Goal: Information Seeking & Learning: Learn about a topic

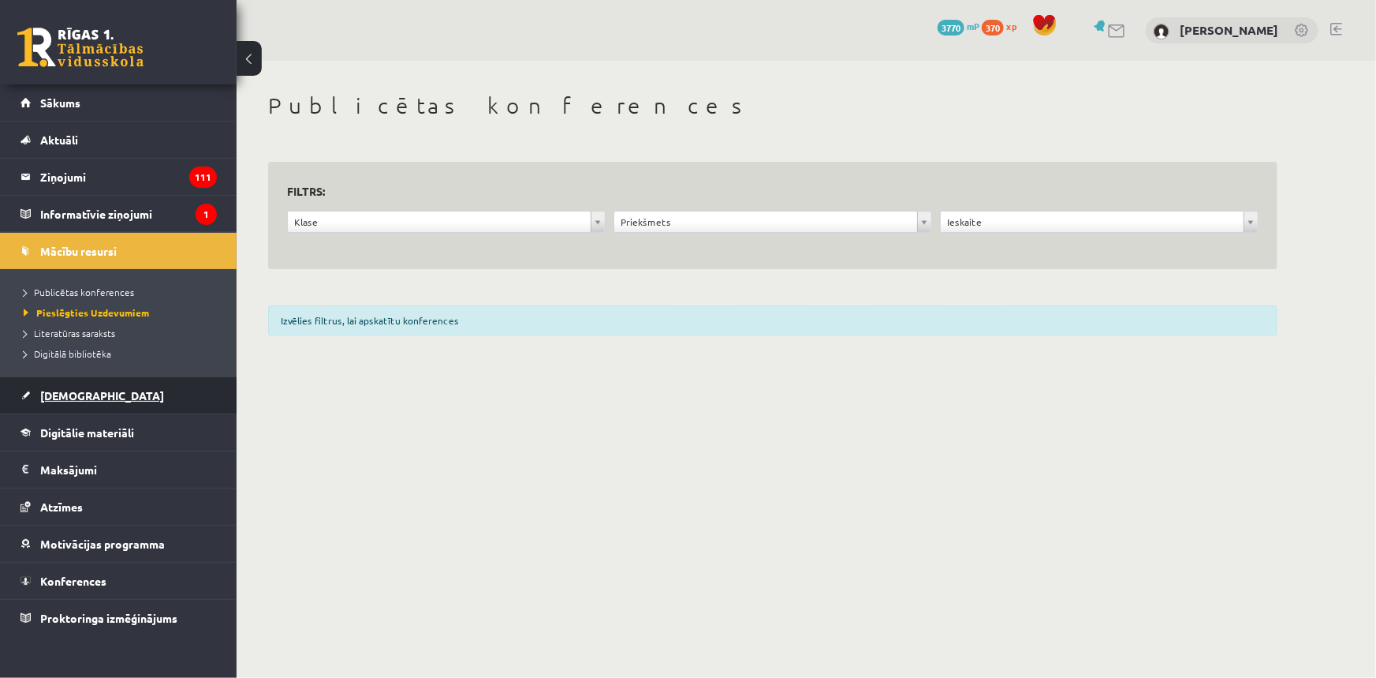
click at [74, 394] on span "[DEMOGRAPHIC_DATA]" at bounding box center [102, 395] width 124 height 14
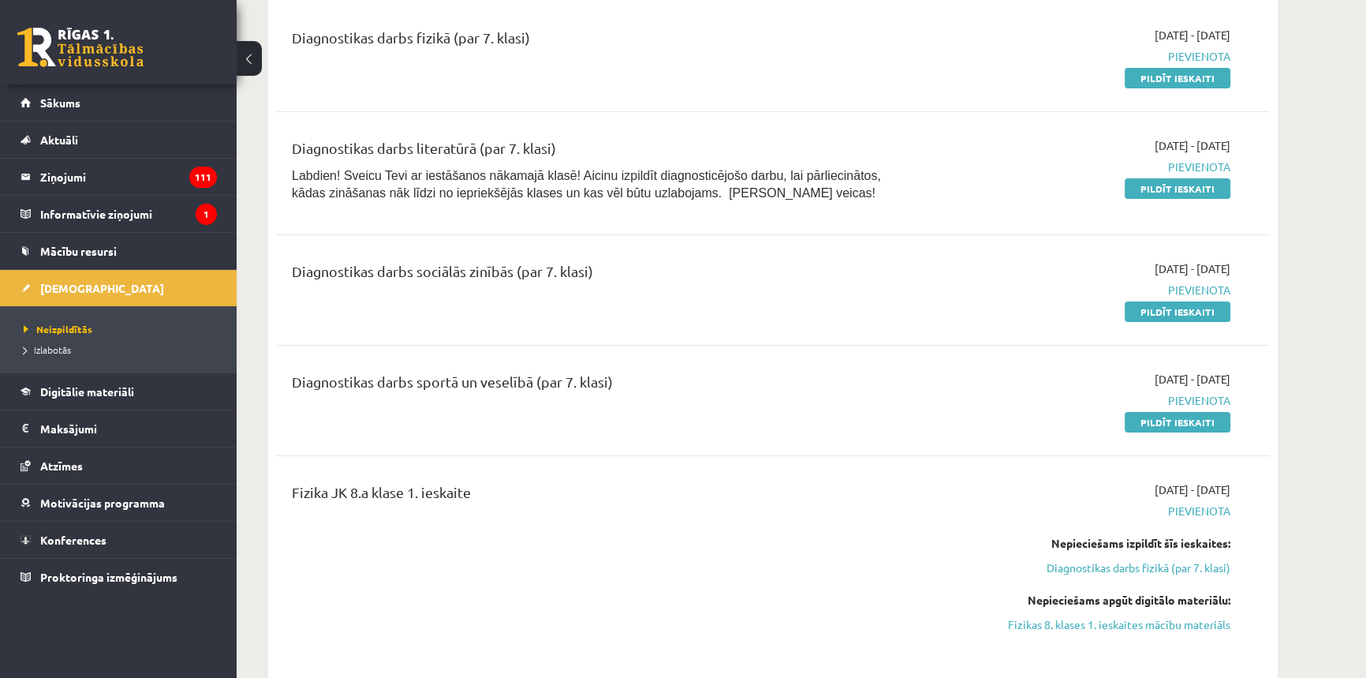
scroll to position [358, 0]
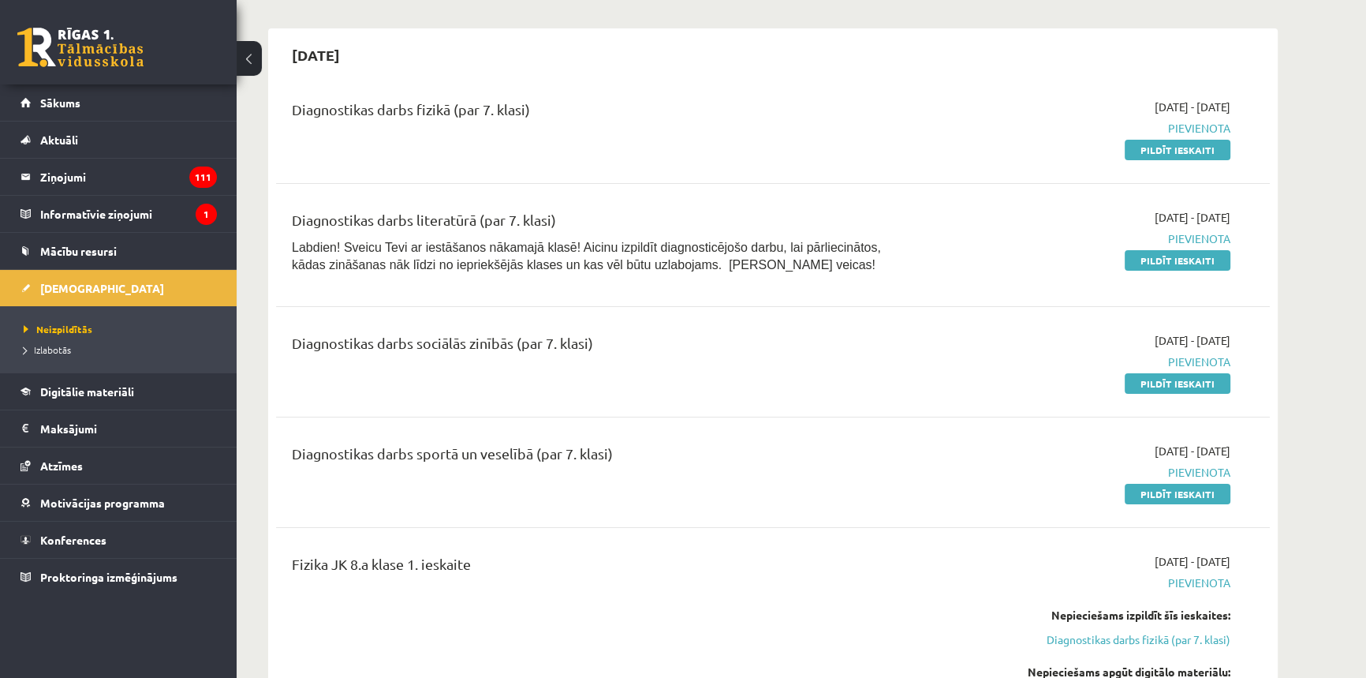
drag, startPoint x: 281, startPoint y: 99, endPoint x: 666, endPoint y: 461, distance: 529.0
click at [700, 469] on div "Diagnostikas darbs sportā un veselībā (par 7. klasi)" at bounding box center [601, 456] width 618 height 29
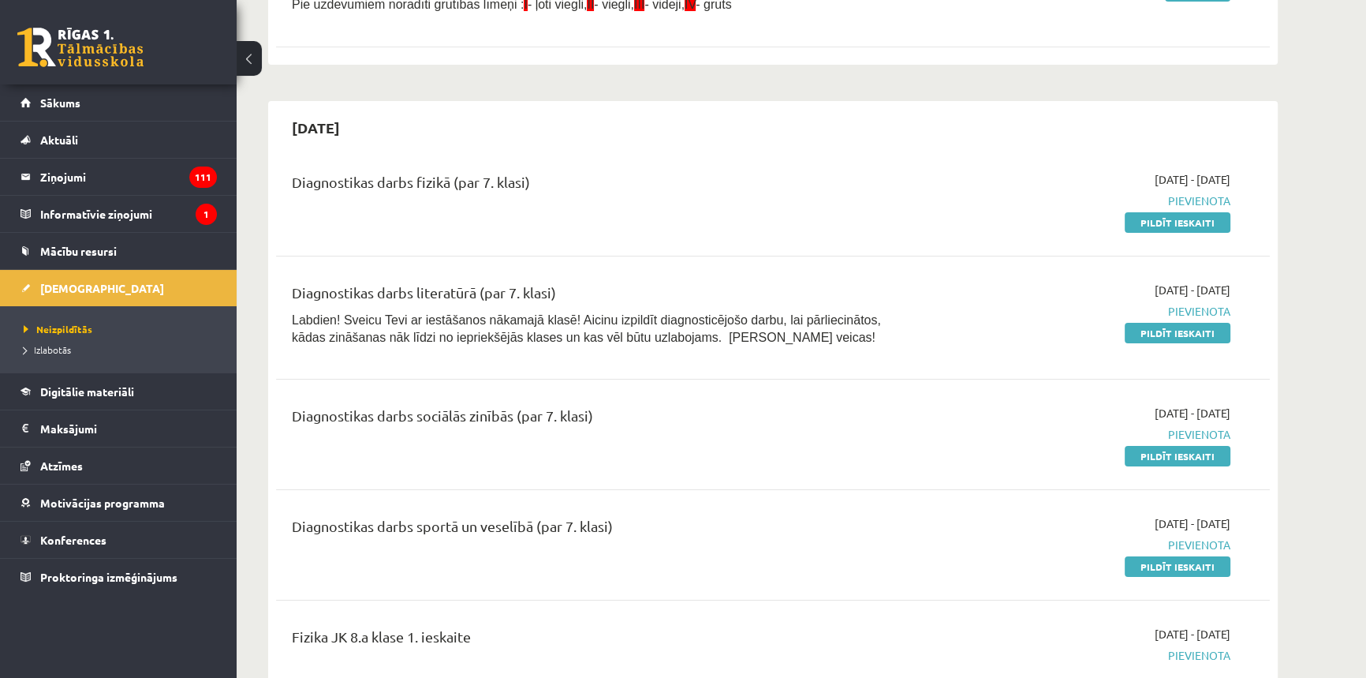
scroll to position [286, 0]
click at [64, 353] on span "Izlabotās" at bounding box center [47, 349] width 47 height 13
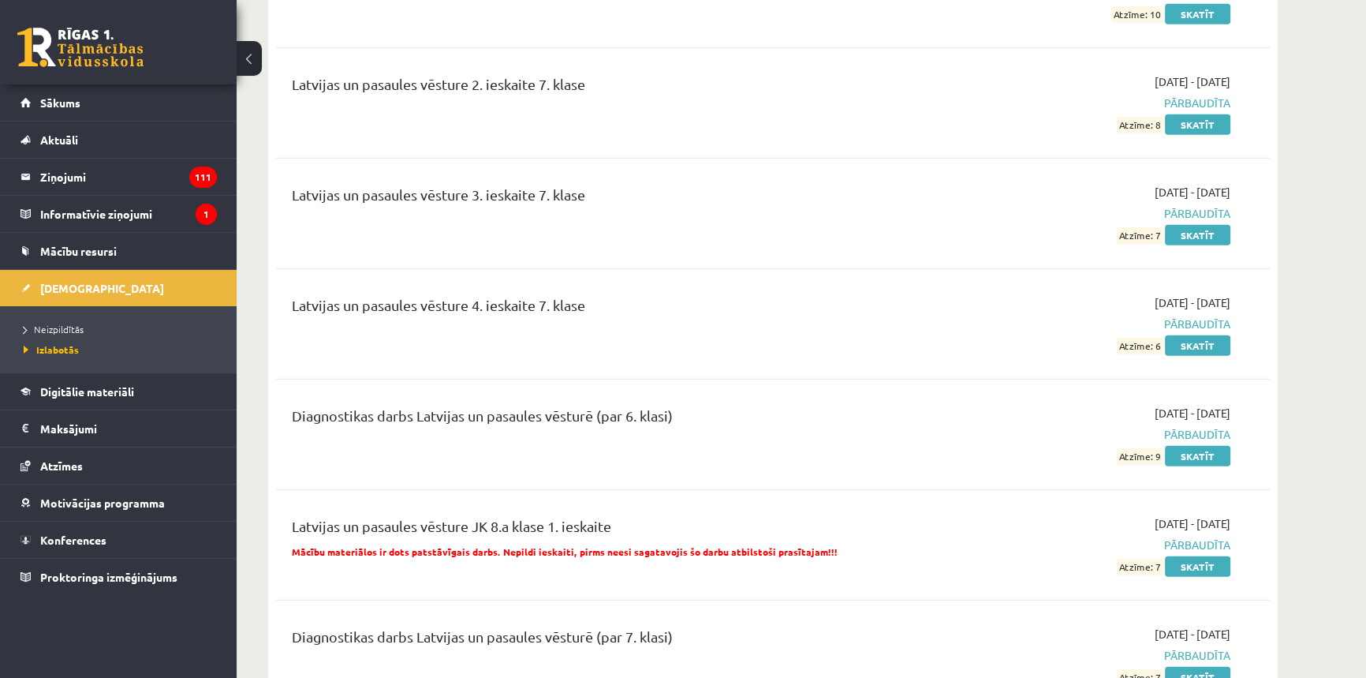
scroll to position [5592, 0]
drag, startPoint x: 508, startPoint y: 498, endPoint x: 562, endPoint y: 499, distance: 54.4
click at [562, 544] on p "Mācību materiālos ir dots patstāvīgais darbs. Nepildi ieskaiti, pirms neesi sag…" at bounding box center [601, 551] width 618 height 14
click at [590, 515] on div "Latvijas un pasaules vēsture JK 8.a klase 1. ieskaite Mācību materiālos ir dots…" at bounding box center [600, 544] width 641 height 59
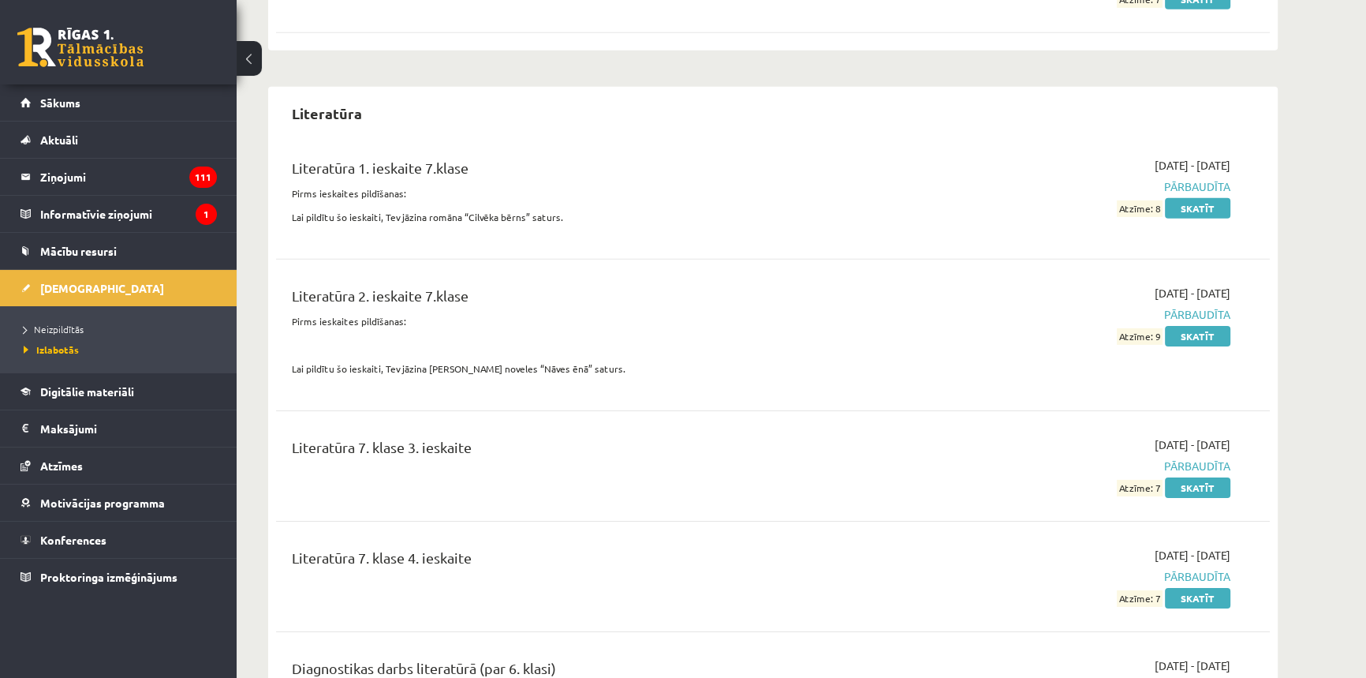
scroll to position [6310, 0]
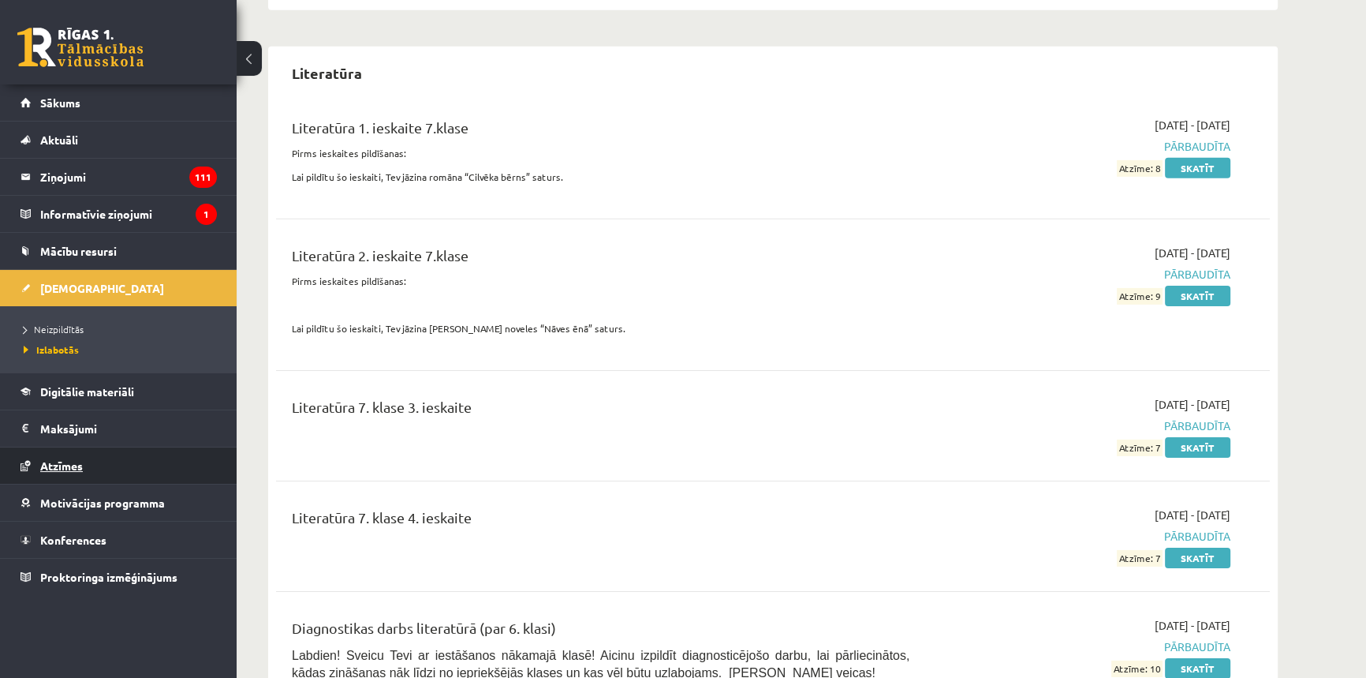
click at [91, 479] on link "Atzīmes" at bounding box center [119, 465] width 196 height 36
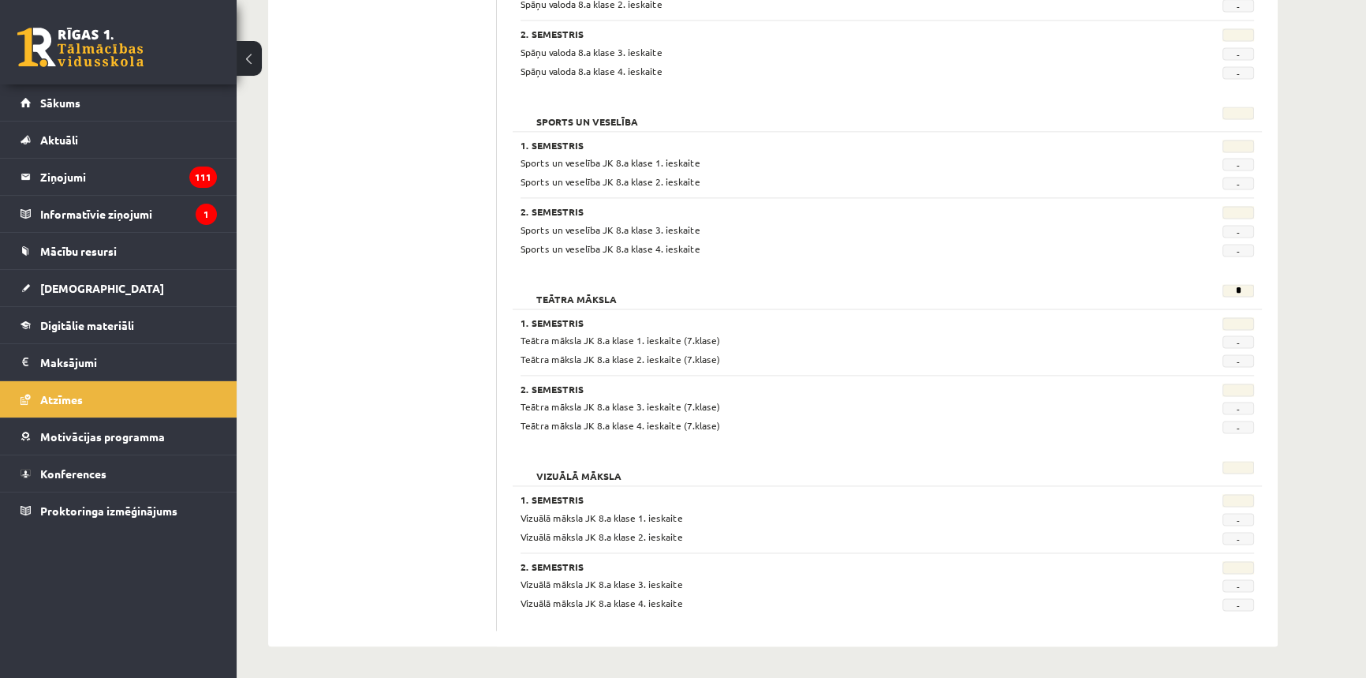
scroll to position [2809, 0]
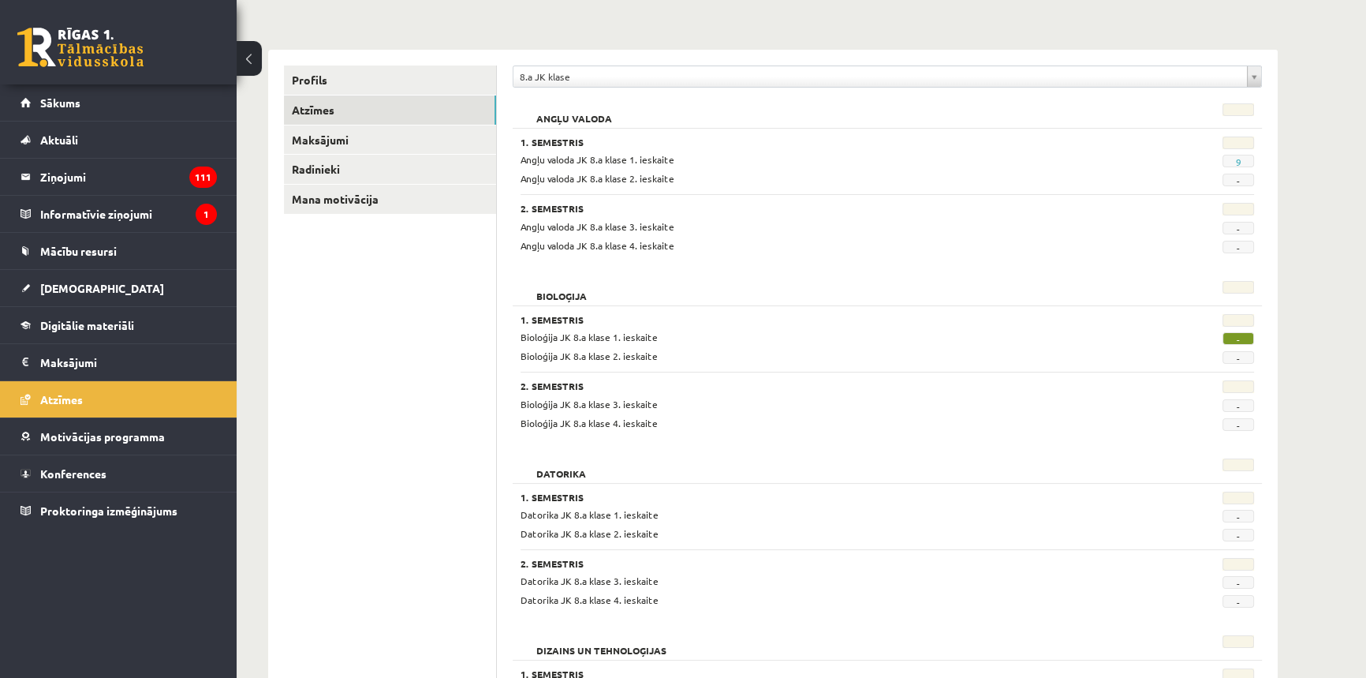
scroll to position [84, 0]
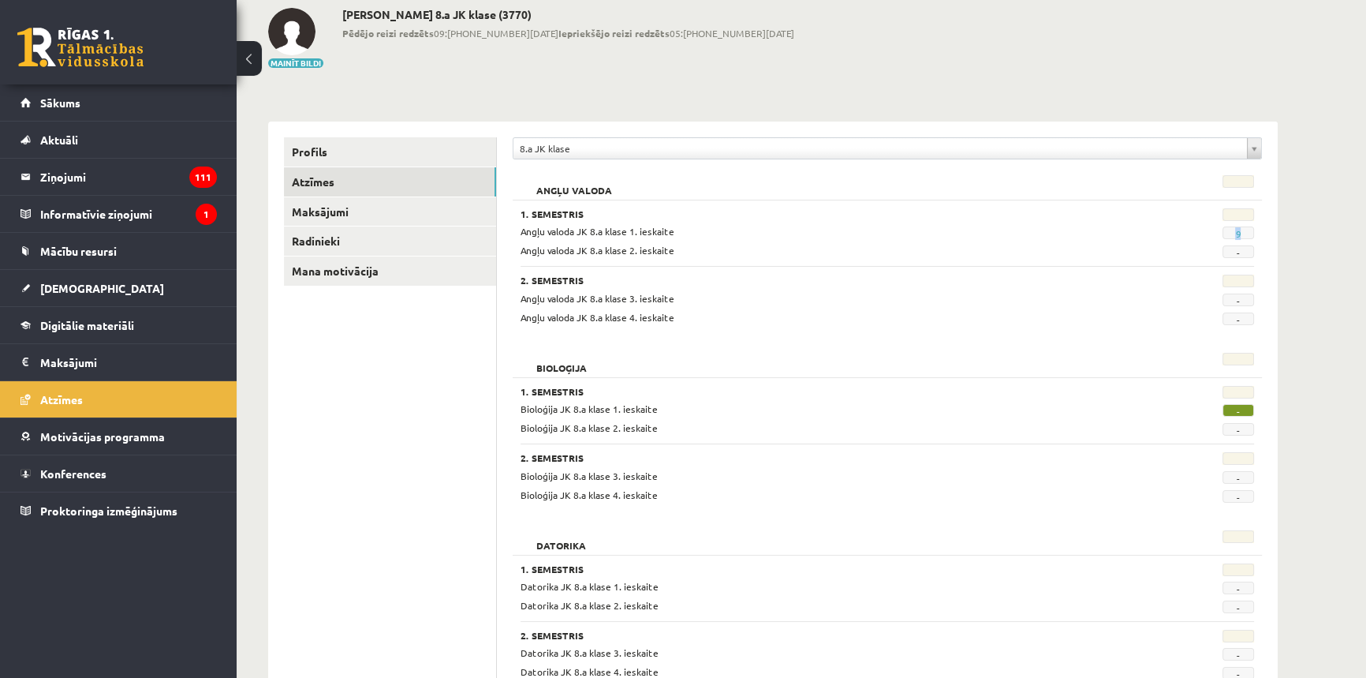
drag, startPoint x: 1234, startPoint y: 229, endPoint x: 1244, endPoint y: 229, distance: 9.5
click at [1242, 229] on span "9" at bounding box center [1239, 232] width 32 height 13
click at [1260, 222] on div at bounding box center [1203, 216] width 126 height 16
drag, startPoint x: 1242, startPoint y: 405, endPoint x: 1197, endPoint y: 401, distance: 45.1
click at [1200, 402] on div "-" at bounding box center [1203, 408] width 126 height 15
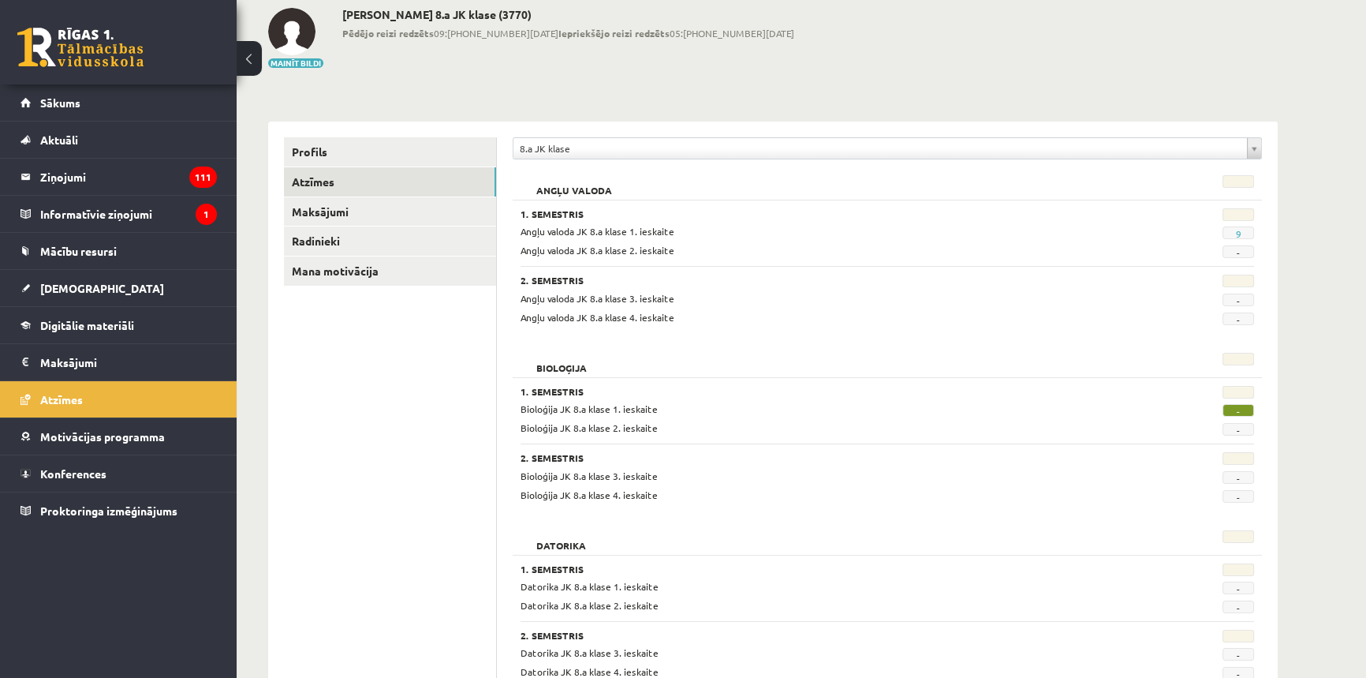
click at [830, 397] on div "1. Semestris" at bounding box center [824, 394] width 607 height 16
click at [103, 114] on link "Sākums" at bounding box center [119, 102] width 196 height 36
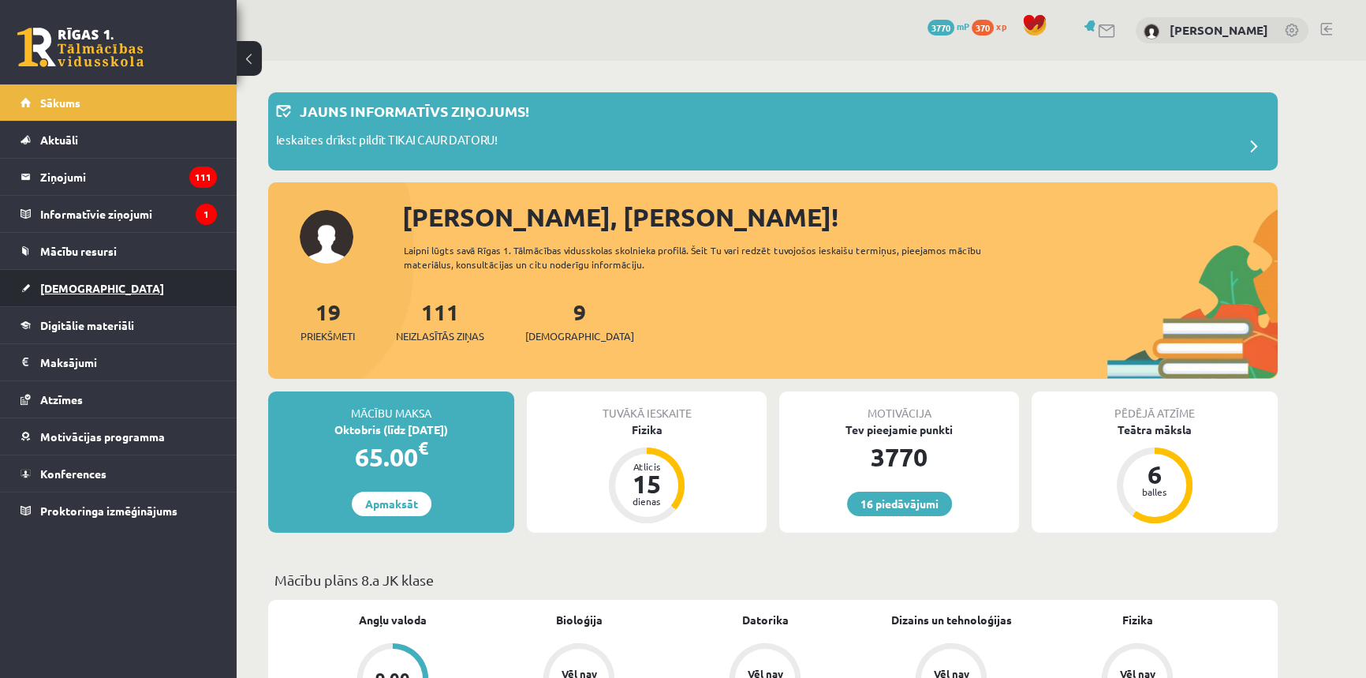
click at [94, 289] on link "[DEMOGRAPHIC_DATA]" at bounding box center [119, 288] width 196 height 36
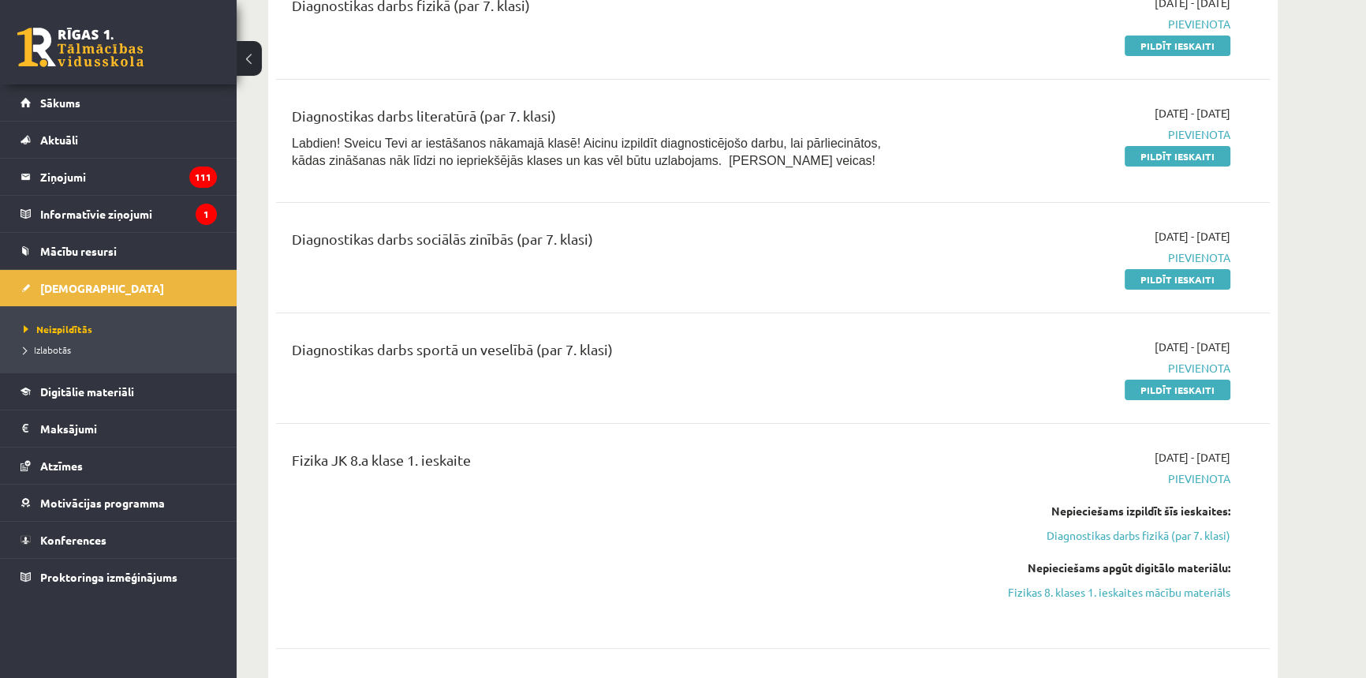
scroll to position [573, 0]
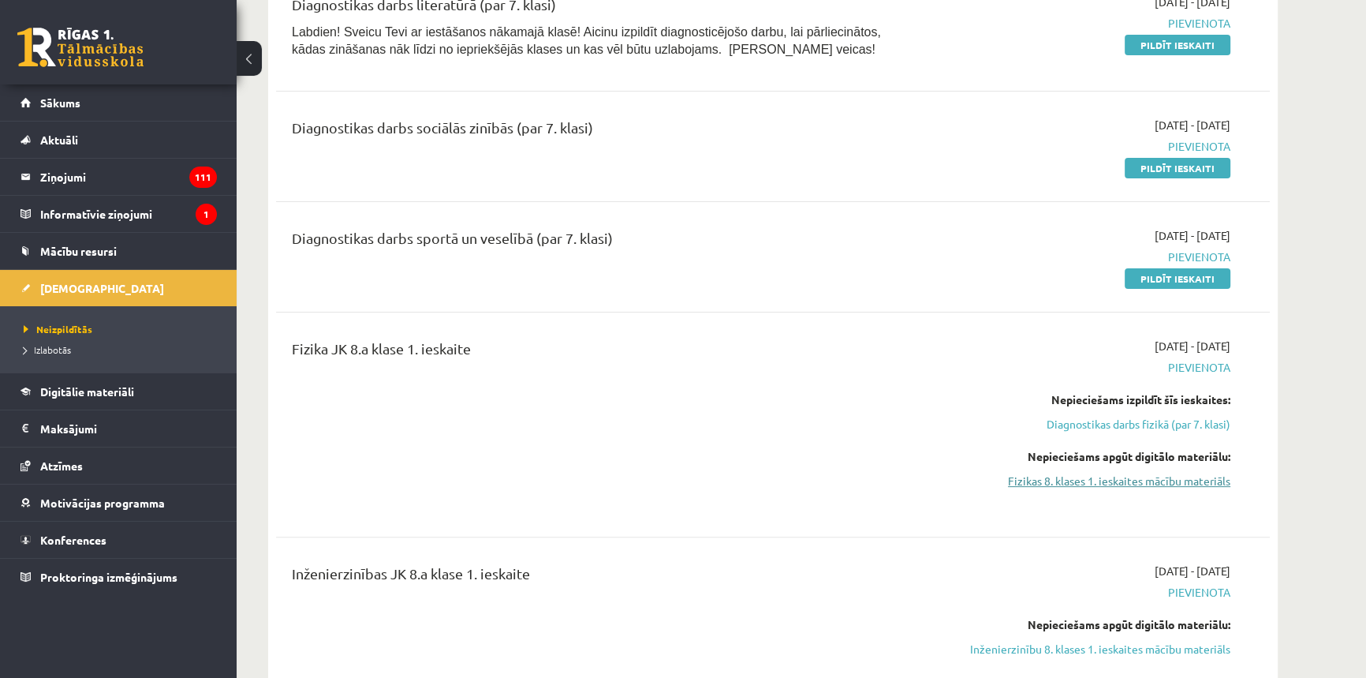
click at [1133, 476] on link "Fizikas 8. klases 1. ieskaites mācību materiāls" at bounding box center [1081, 480] width 297 height 17
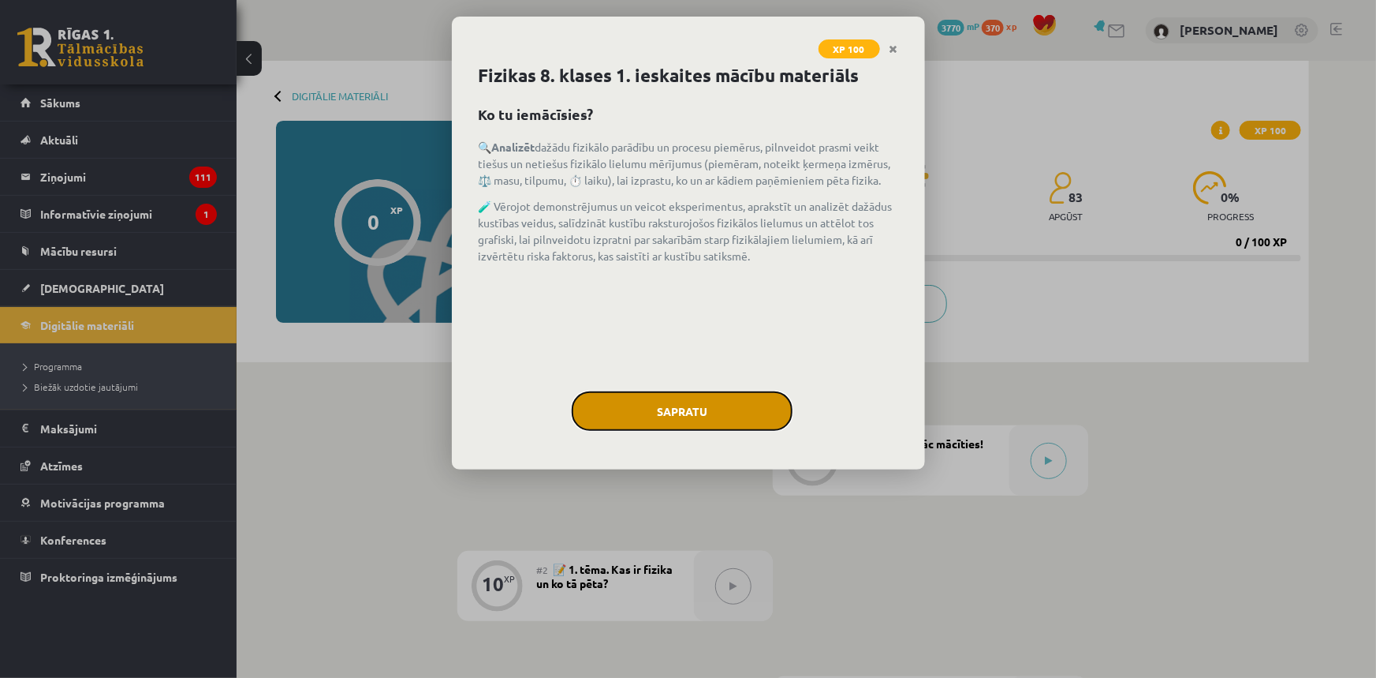
click at [693, 404] on button "Sapratu" at bounding box center [682, 410] width 221 height 39
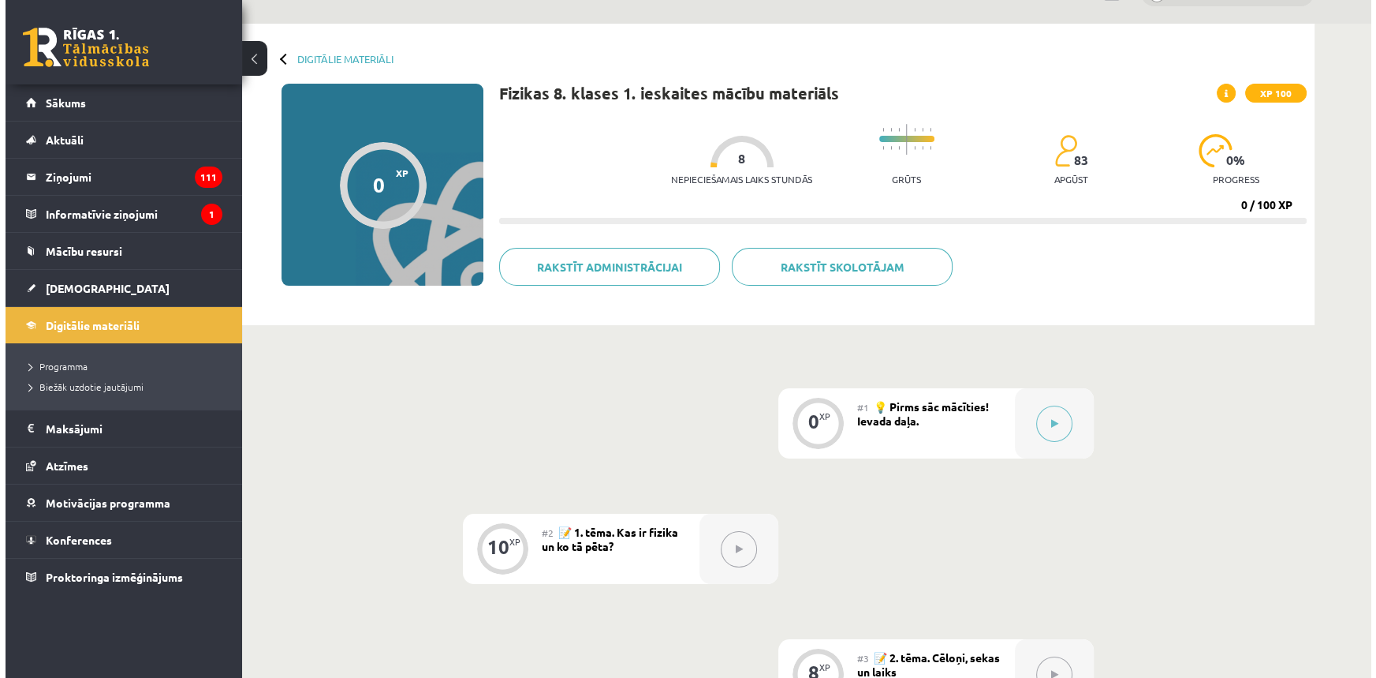
scroll to position [71, 0]
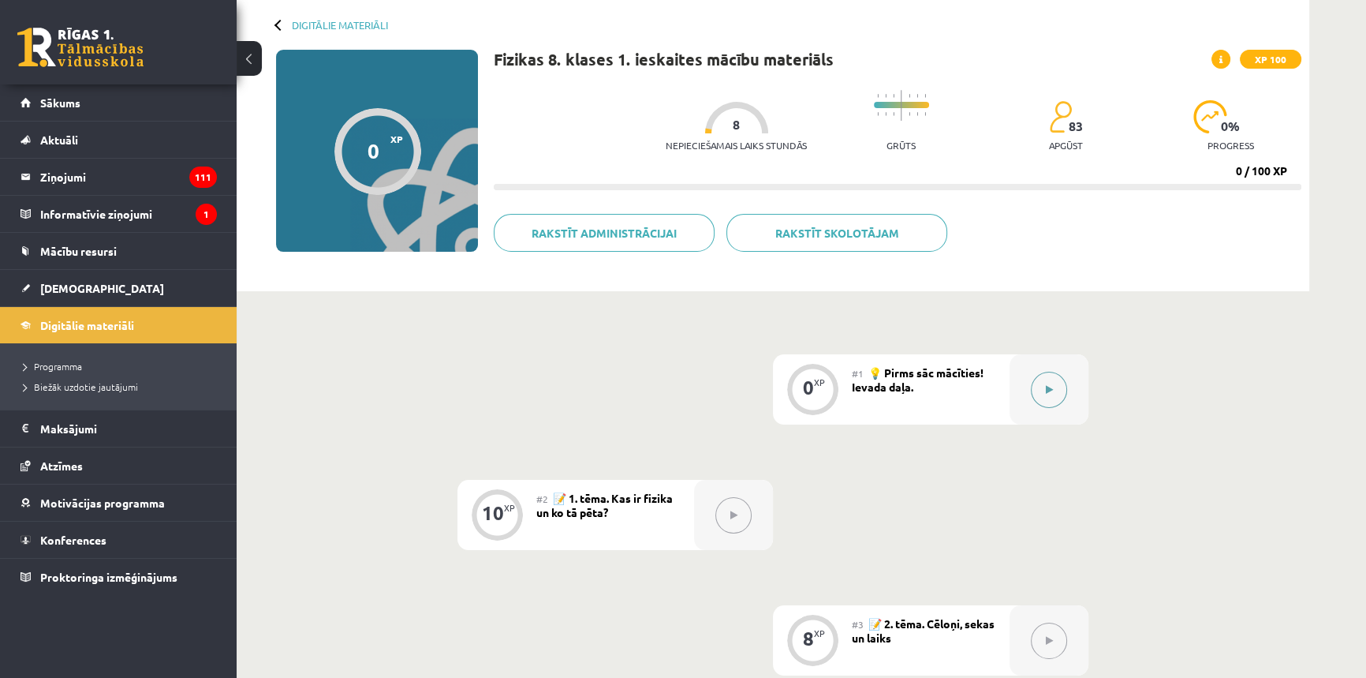
click at [1073, 394] on div at bounding box center [1049, 389] width 79 height 70
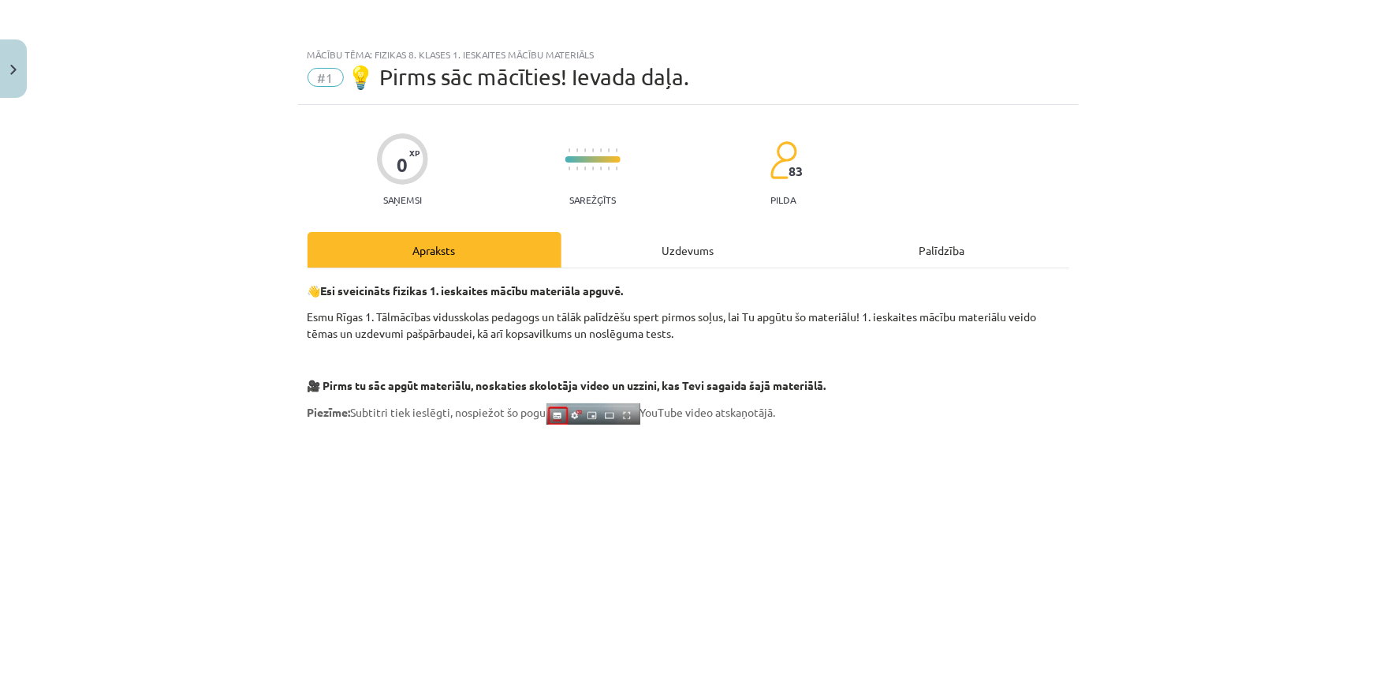
click at [706, 238] on div "Uzdevums" at bounding box center [689, 249] width 254 height 35
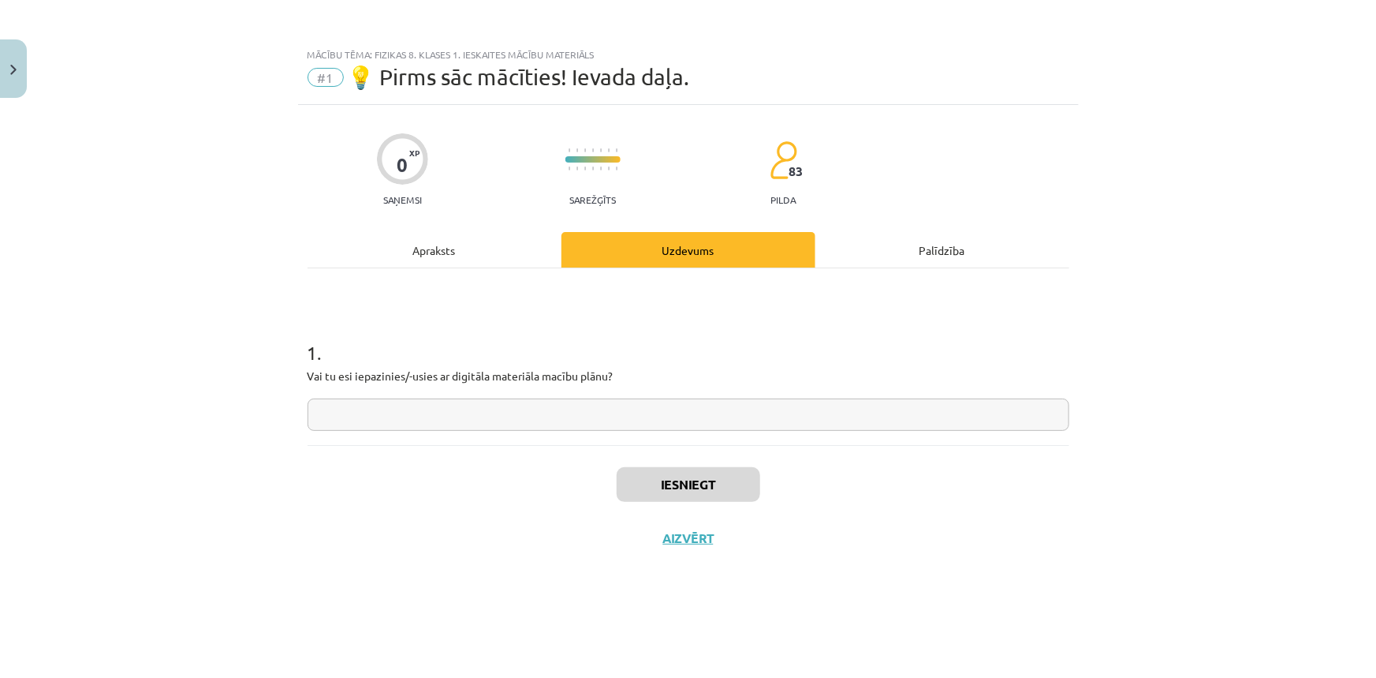
click at [457, 408] on input "text" at bounding box center [689, 414] width 762 height 32
type input "*"
type input "**"
click at [678, 491] on button "Iesniegt" at bounding box center [689, 484] width 144 height 35
click at [663, 542] on button "Nākamā nodarbība" at bounding box center [688, 548] width 155 height 36
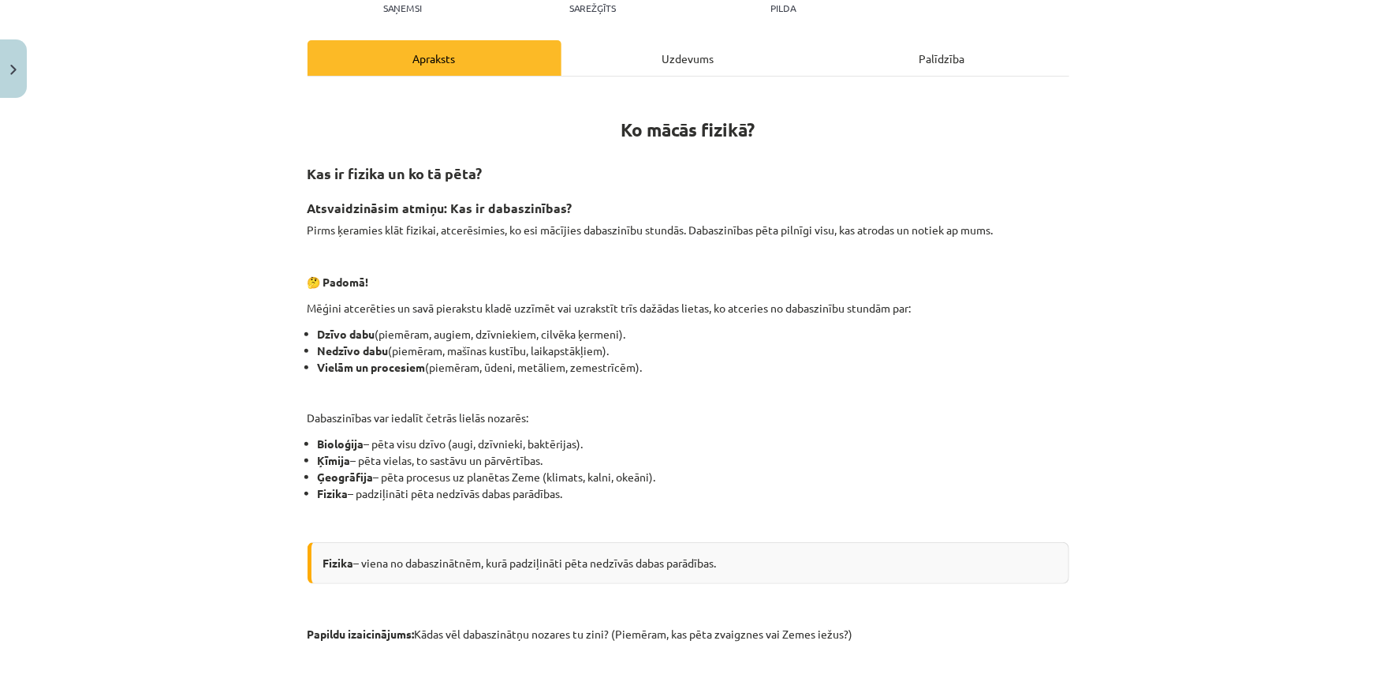
scroll to position [215, 0]
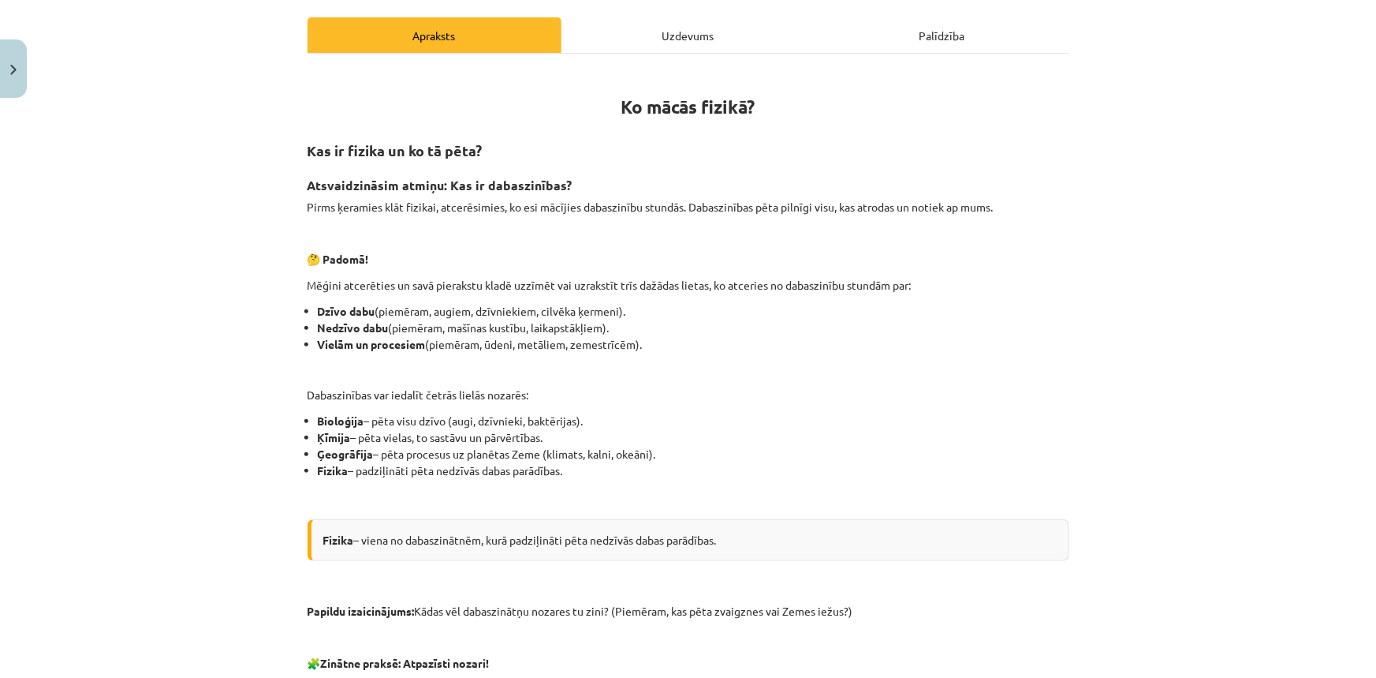
drag, startPoint x: 577, startPoint y: 475, endPoint x: 274, endPoint y: 415, distance: 309.5
click at [274, 415] on div "Mācību tēma: Fizikas 8. klases 1. ieskaites mācību materiāls #2 📝 1. tēma. Kas …" at bounding box center [688, 339] width 1376 height 678
click at [252, 415] on div "Mācību tēma: Fizikas 8. klases 1. ieskaites mācību materiāls #2 📝 1. tēma. Kas …" at bounding box center [688, 339] width 1376 height 678
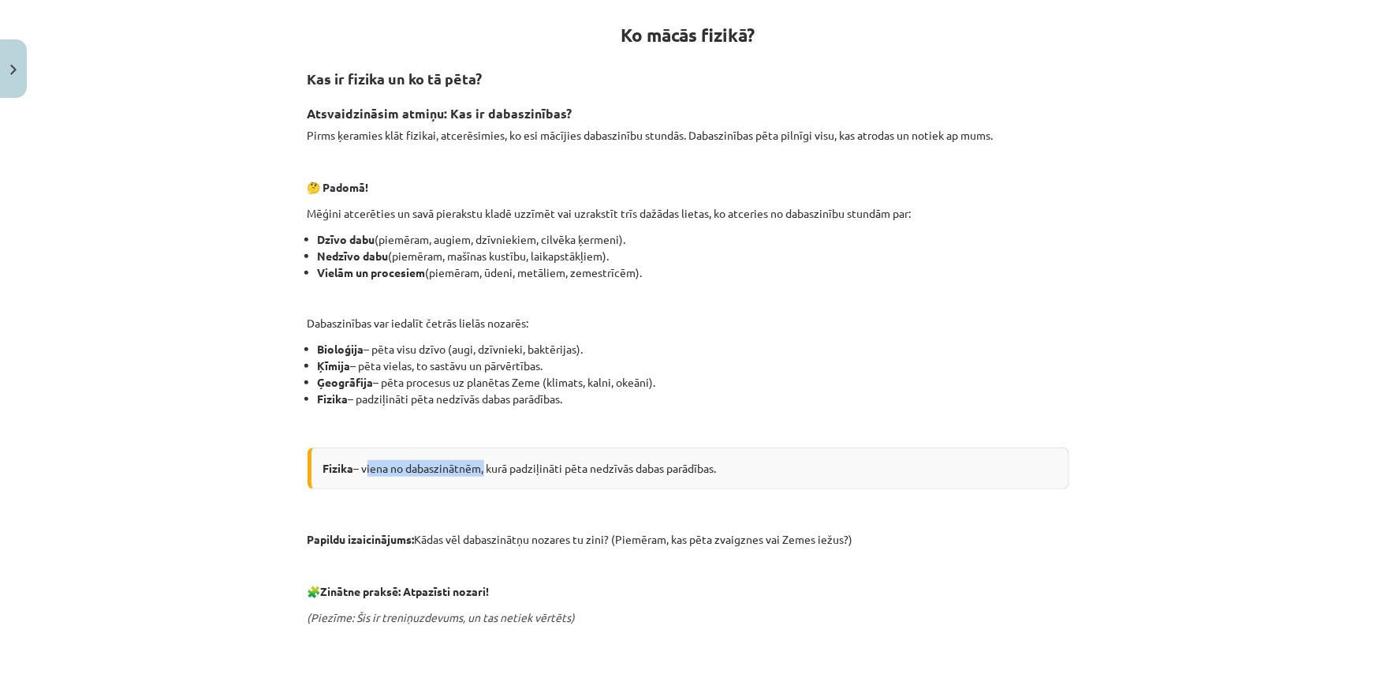
drag, startPoint x: 359, startPoint y: 458, endPoint x: 479, endPoint y: 468, distance: 120.3
click at [479, 468] on div "Fizika – viena no dabaszinātnēm, kurā padziļināti pēta nedzīvās dabas parādības." at bounding box center [689, 468] width 762 height 42
click at [521, 435] on div "Ko mācās fizikā? Kas ir fizika un ko tā pēta? Atsvaidzināsim atmiņu: Kas ir dab…" at bounding box center [689, 615] width 762 height 1238
drag, startPoint x: 589, startPoint y: 460, endPoint x: 719, endPoint y: 475, distance: 131.0
click at [719, 475] on div "Fizika – viena no dabaszinātnēm, kurā padziļināti pēta nedzīvās dabas parādības." at bounding box center [689, 468] width 762 height 42
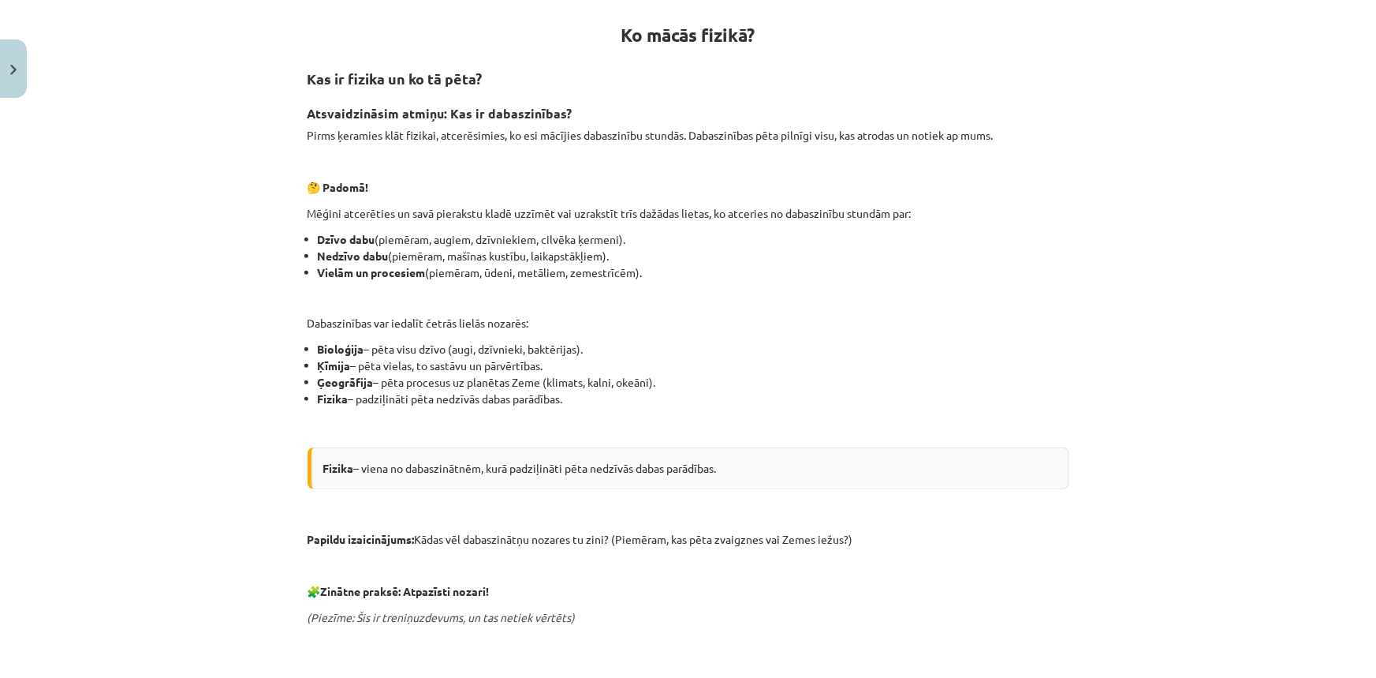
click at [741, 467] on div "Fizika – viena no dabaszinātnēm, kurā padziļināti pēta nedzīvās dabas parādības." at bounding box center [689, 468] width 762 height 42
click at [741, 427] on p at bounding box center [689, 423] width 762 height 17
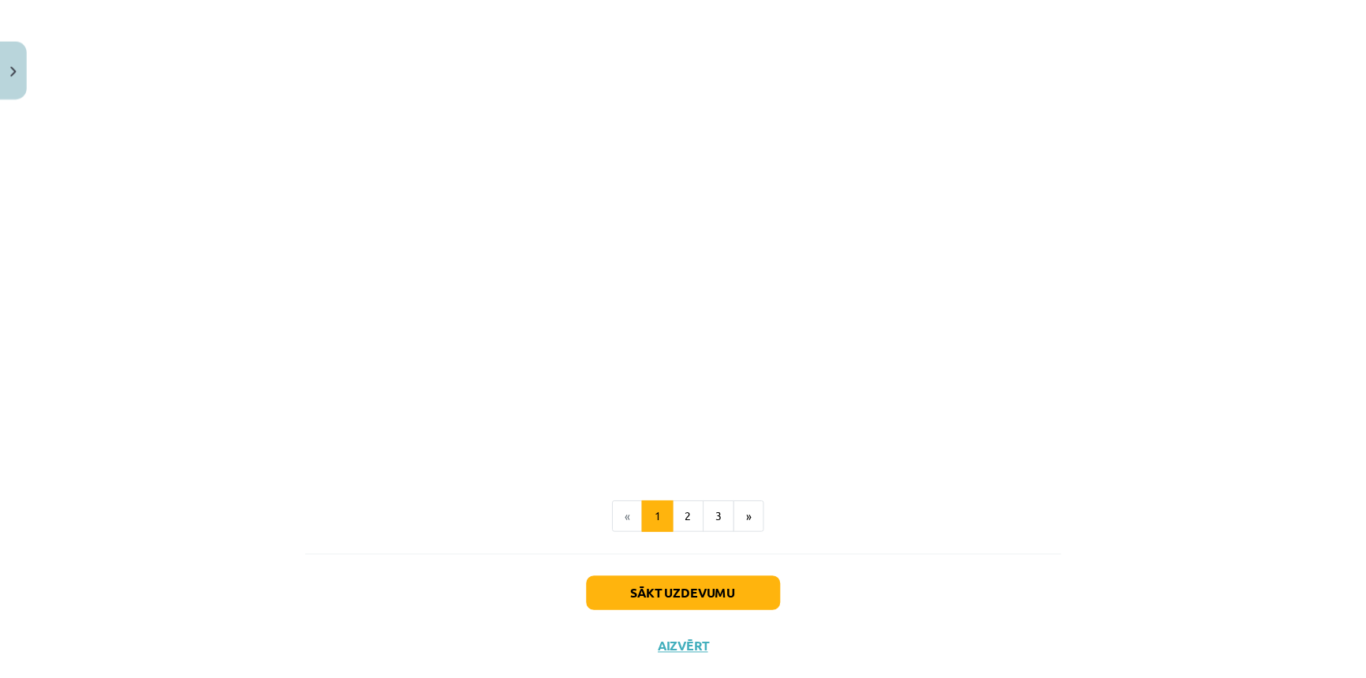
scroll to position [1279, 0]
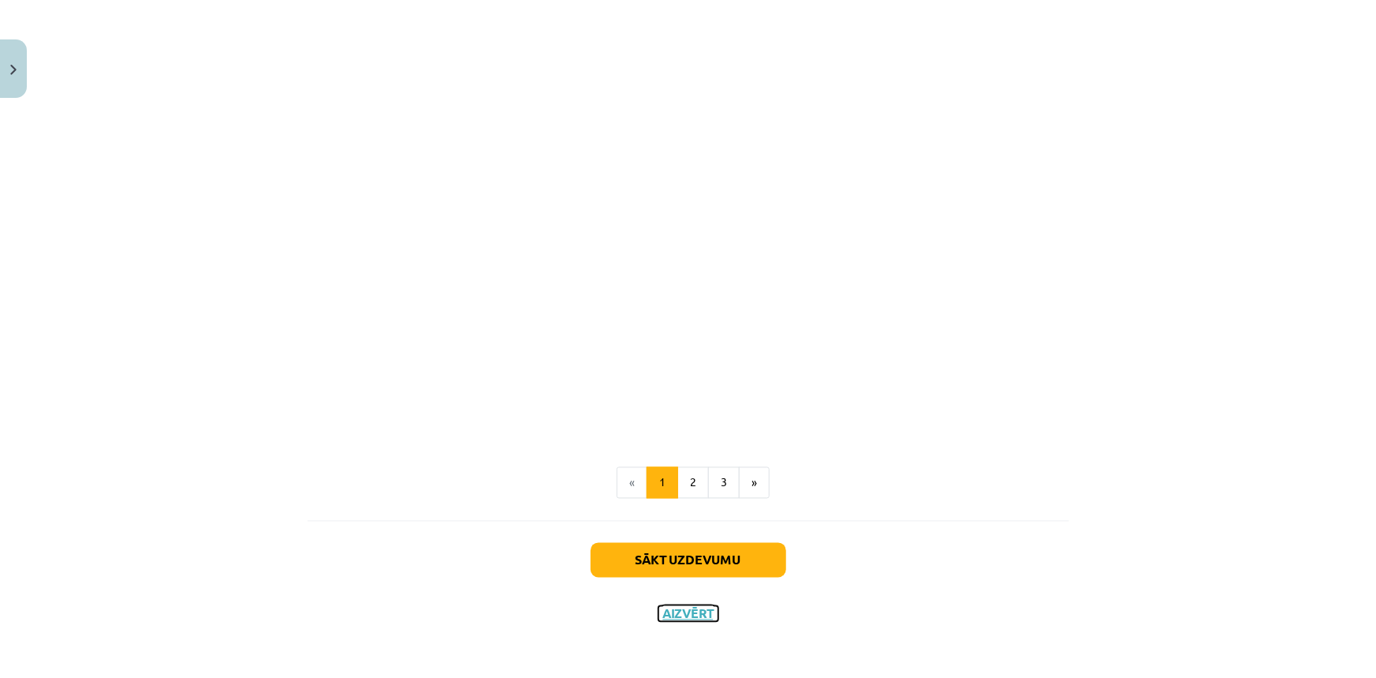
click at [660, 606] on button "Aizvērt" at bounding box center [689, 614] width 60 height 16
